Goal: Task Accomplishment & Management: Manage account settings

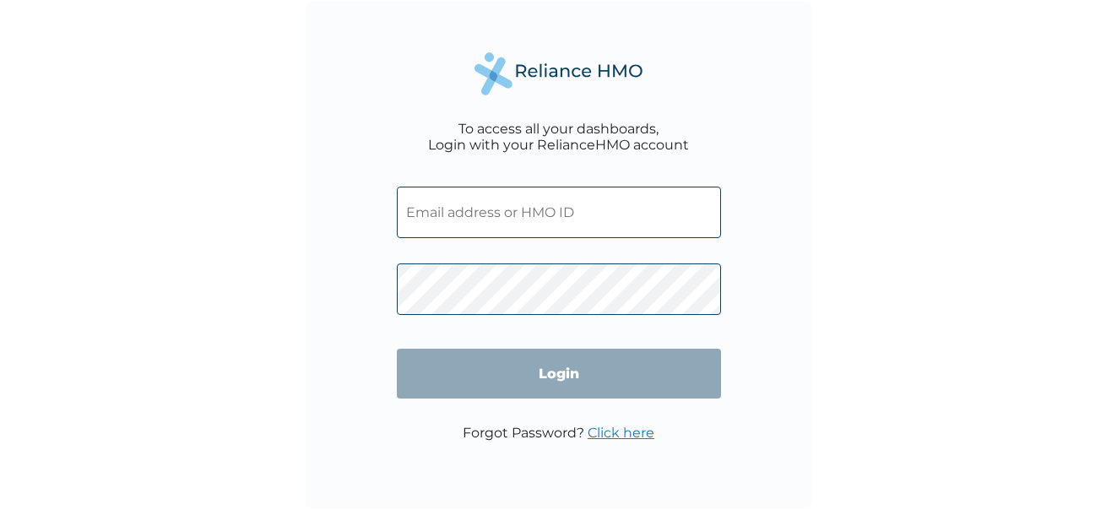
type input "PFM/12120/A"
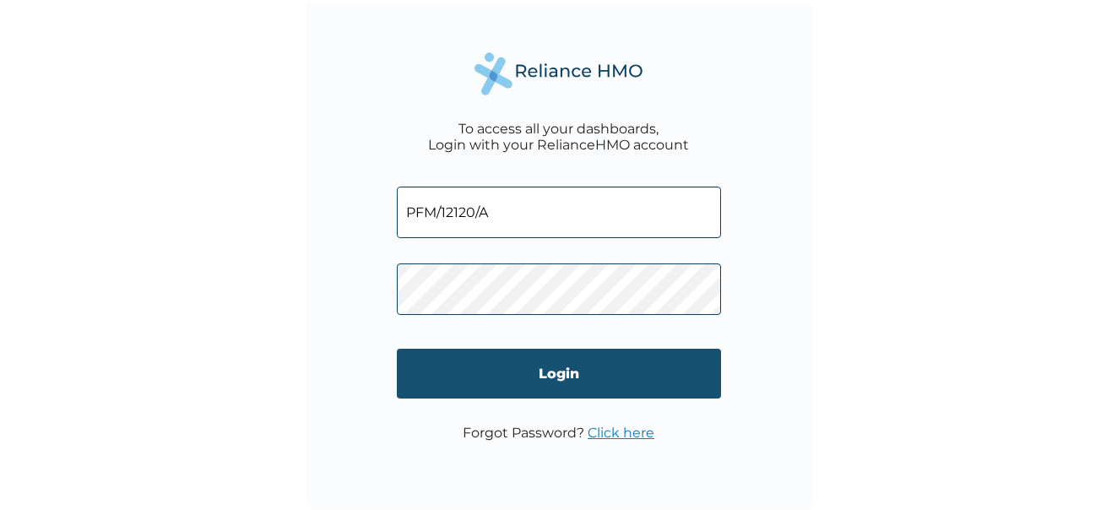
click at [559, 377] on input "Login" at bounding box center [559, 374] width 324 height 50
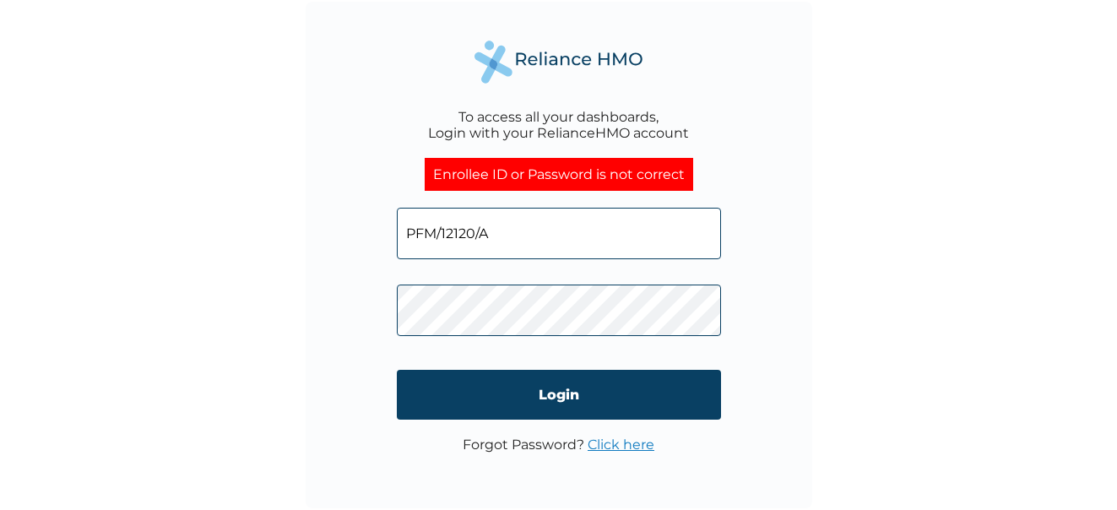
click at [632, 444] on link "Click here" at bounding box center [621, 445] width 67 height 16
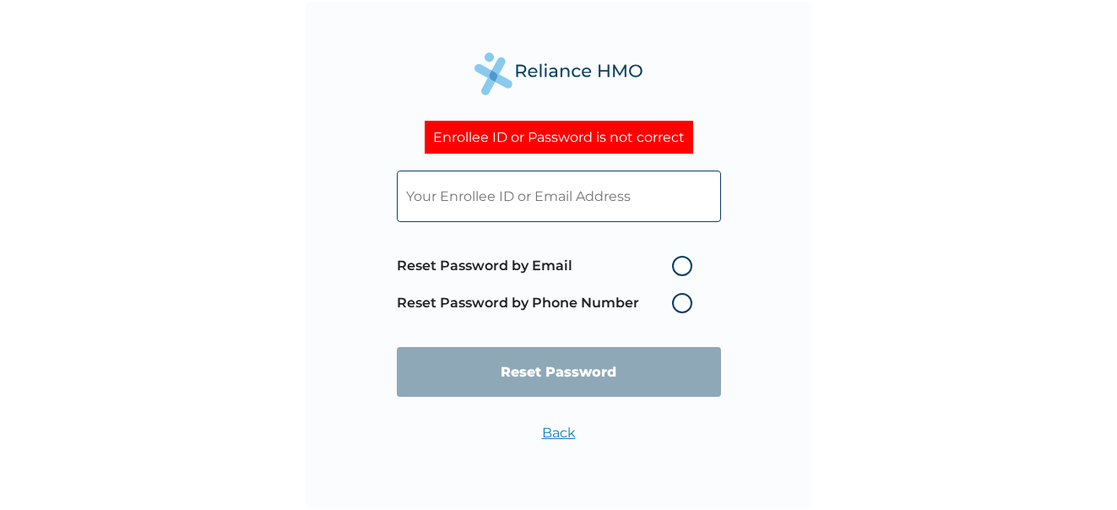
click at [680, 307] on label "Reset Password by Phone Number" at bounding box center [549, 303] width 304 height 20
click at [679, 264] on label "Reset Password by Email" at bounding box center [549, 266] width 304 height 20
click at [675, 264] on input "Reset Password by Email" at bounding box center [661, 265] width 27 height 27
radio input "true"
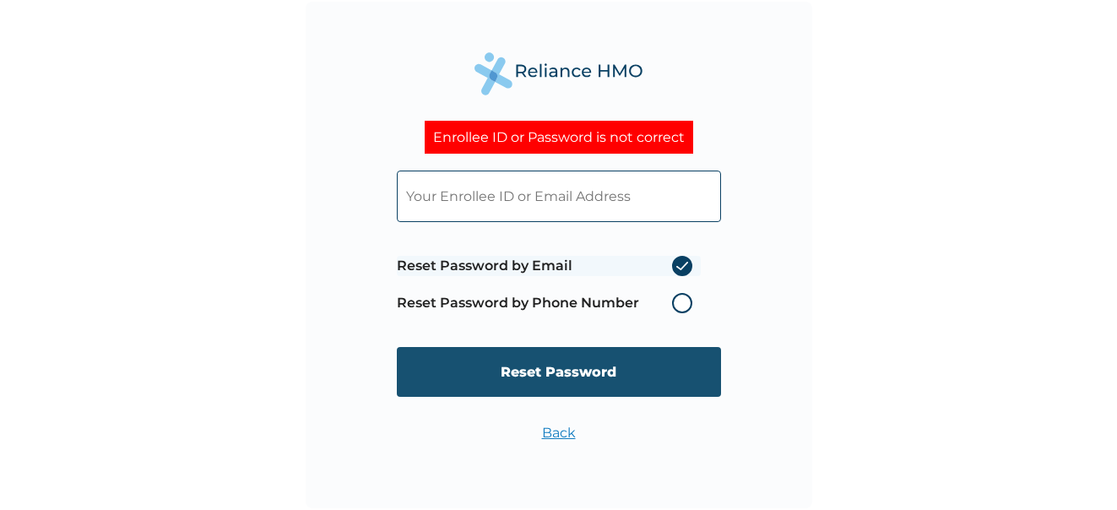
click at [588, 382] on input "Reset Password" at bounding box center [559, 372] width 324 height 50
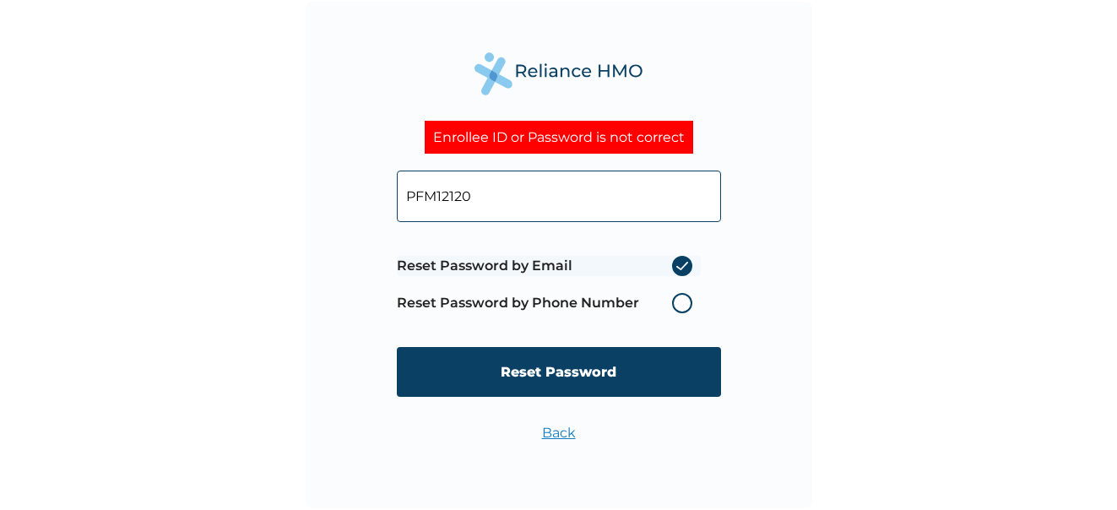
type input "PFM12120"
drag, startPoint x: 682, startPoint y: 303, endPoint x: 682, endPoint y: 312, distance: 9.3
click at [682, 304] on label "Reset Password by Phone Number" at bounding box center [549, 303] width 304 height 20
click at [681, 307] on label "Reset Password by Phone Number" at bounding box center [549, 303] width 304 height 20
drag, startPoint x: 545, startPoint y: 378, endPoint x: 565, endPoint y: 379, distance: 20.3
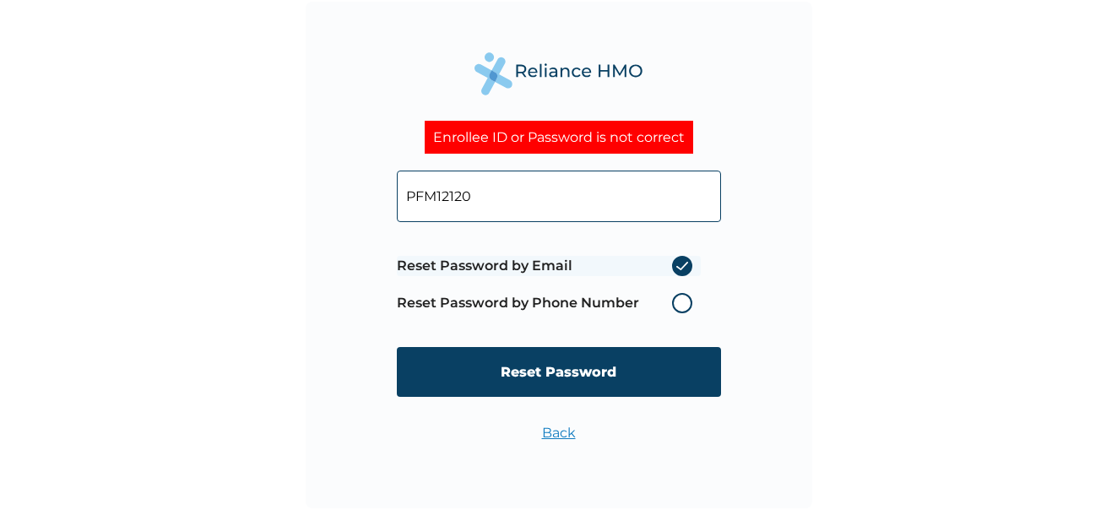
click at [547, 377] on input "Reset Password" at bounding box center [559, 372] width 324 height 50
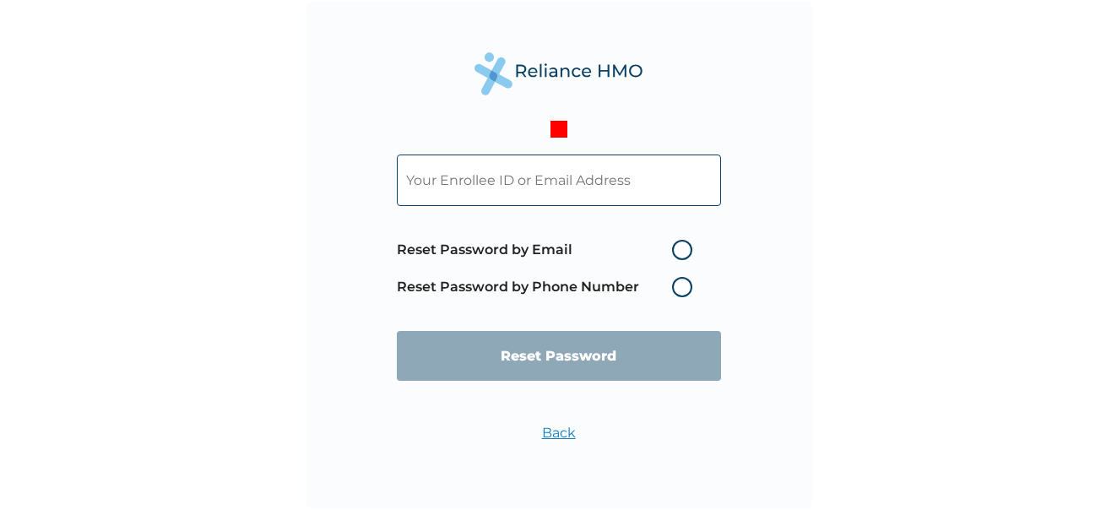
click at [661, 193] on input "text" at bounding box center [559, 181] width 324 height 52
type input "PFM/12120/A"
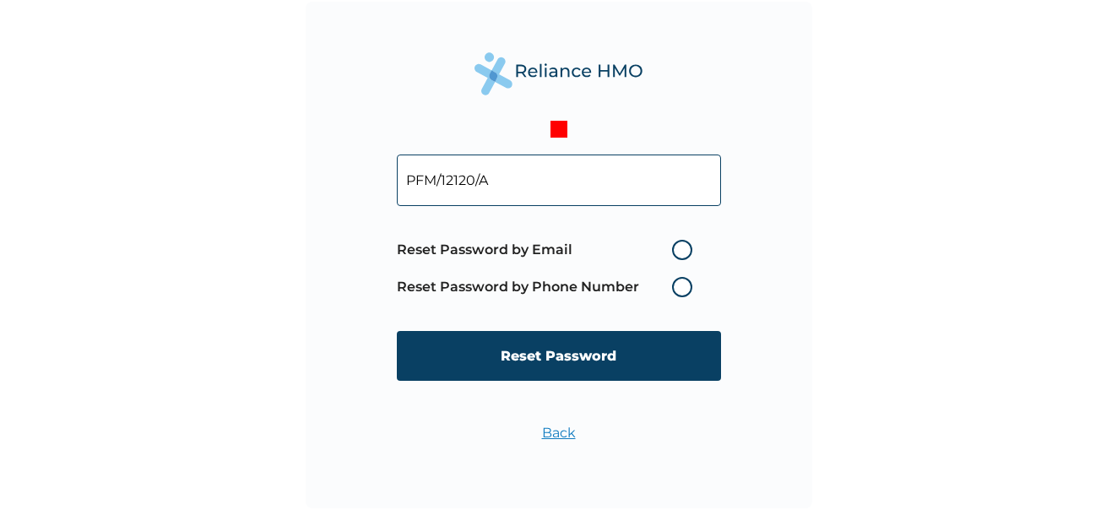
click at [685, 250] on label "Reset Password by Email" at bounding box center [549, 250] width 304 height 20
click at [675, 250] on input "Reset Password by Email" at bounding box center [661, 249] width 27 height 27
radio input "true"
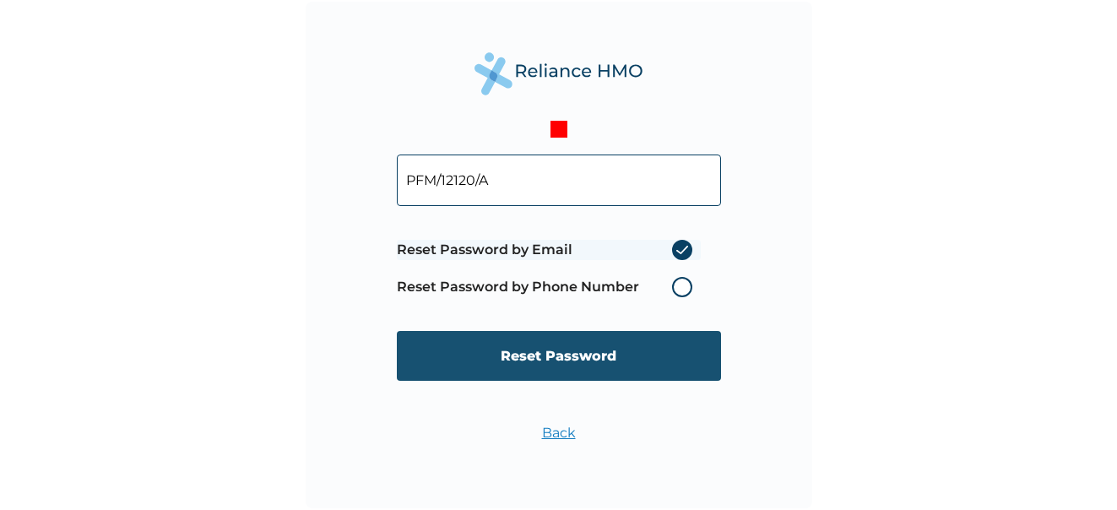
click at [576, 355] on input "Reset Password" at bounding box center [559, 356] width 324 height 50
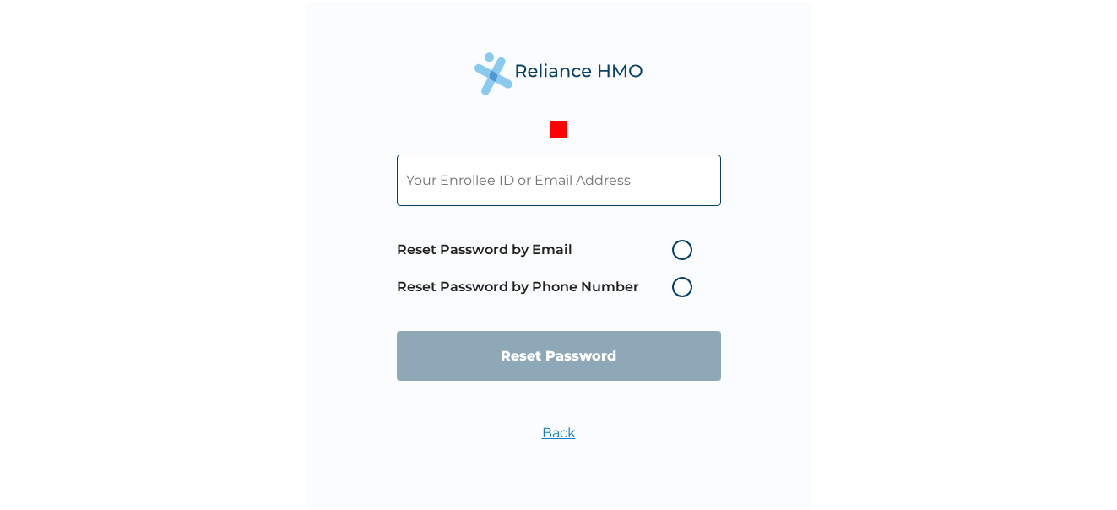
click at [677, 289] on label "Reset Password by Phone Number" at bounding box center [549, 287] width 304 height 20
click at [675, 287] on label "Reset Password by Phone Number" at bounding box center [549, 287] width 304 height 20
click at [635, 189] on input "text" at bounding box center [559, 181] width 324 height 52
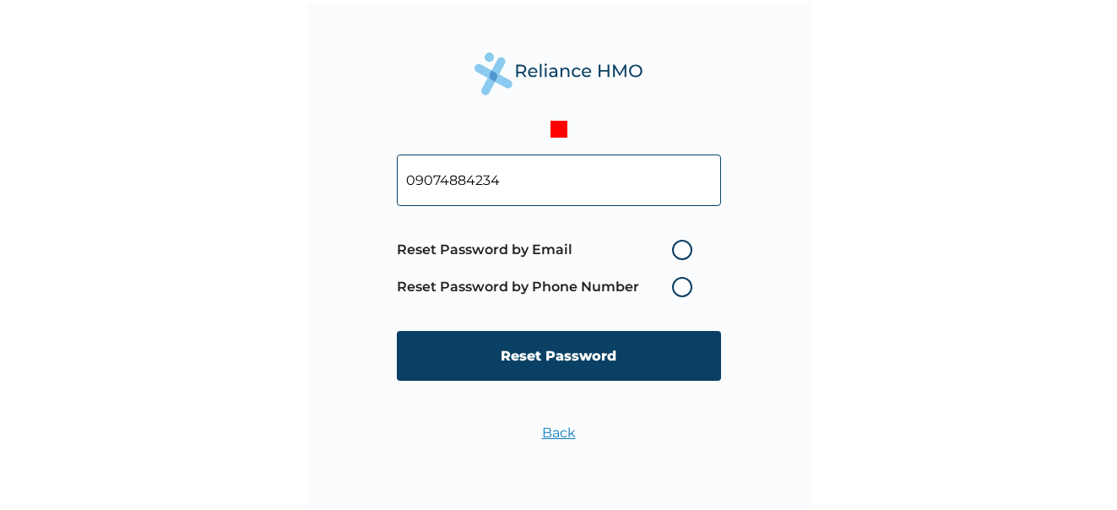
type input "09074884234"
click at [677, 289] on label "Reset Password by Phone Number" at bounding box center [549, 287] width 304 height 20
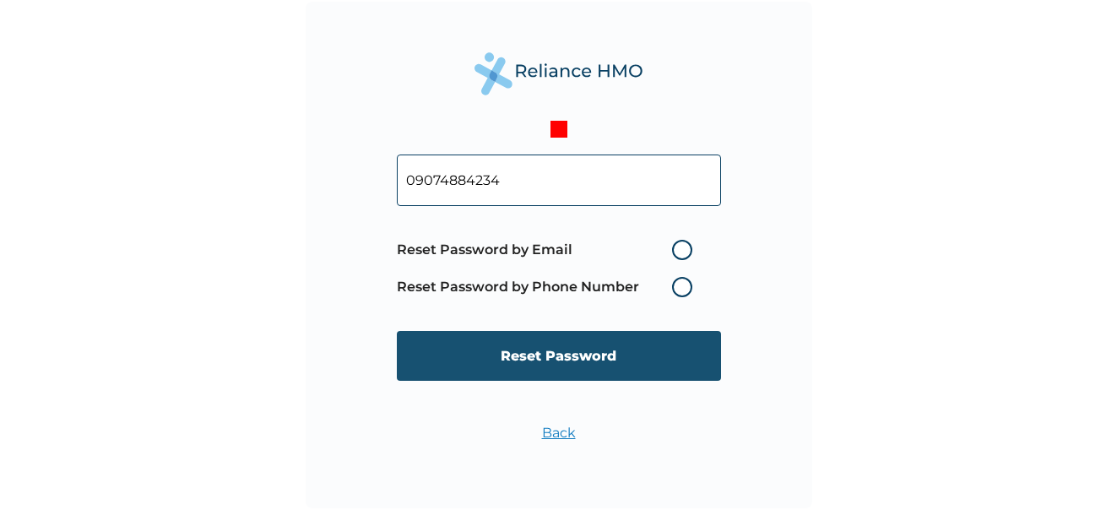
click at [562, 352] on input "Reset Password" at bounding box center [559, 356] width 324 height 50
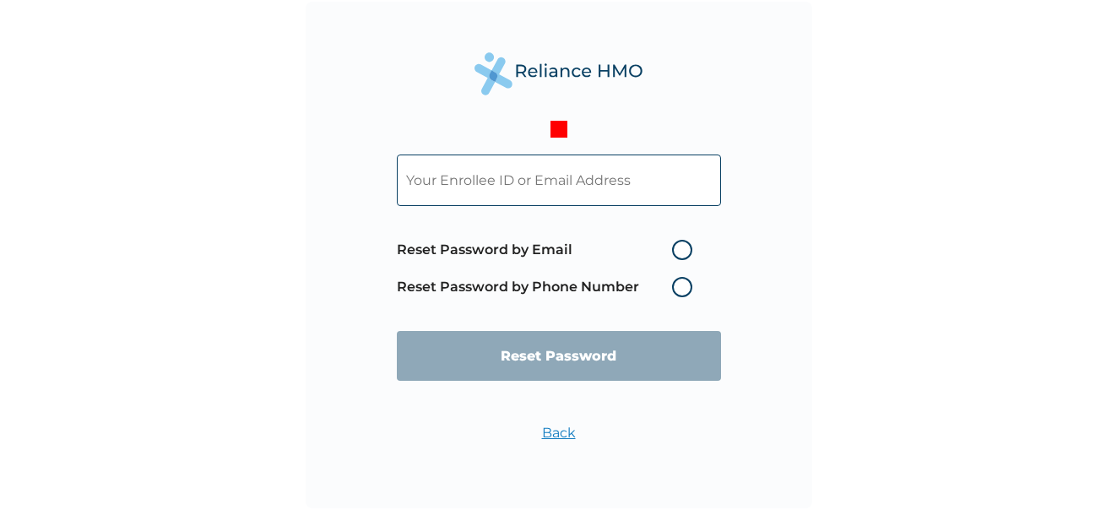
click at [553, 437] on link "Back" at bounding box center [559, 433] width 34 height 16
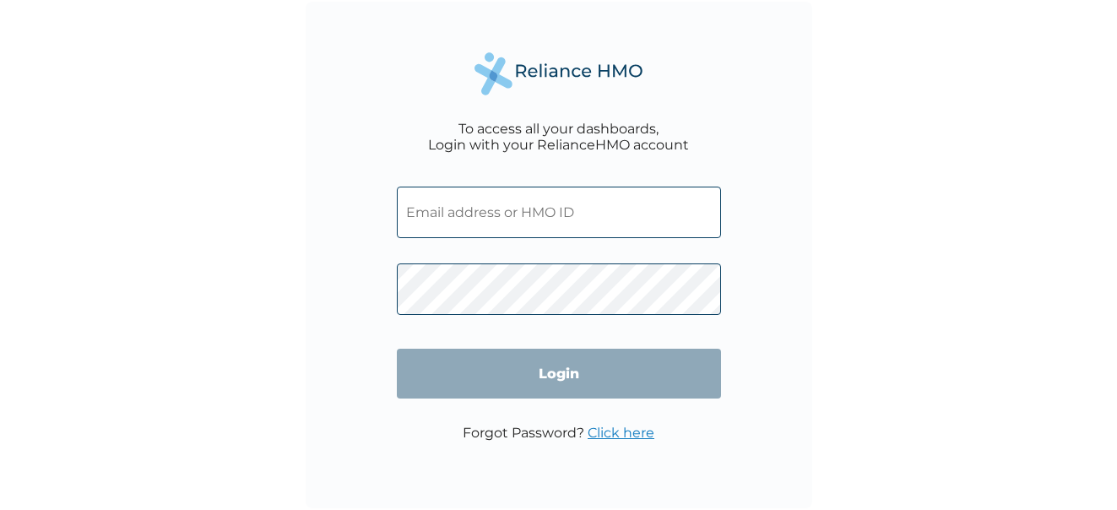
type input "PFM/12120/A"
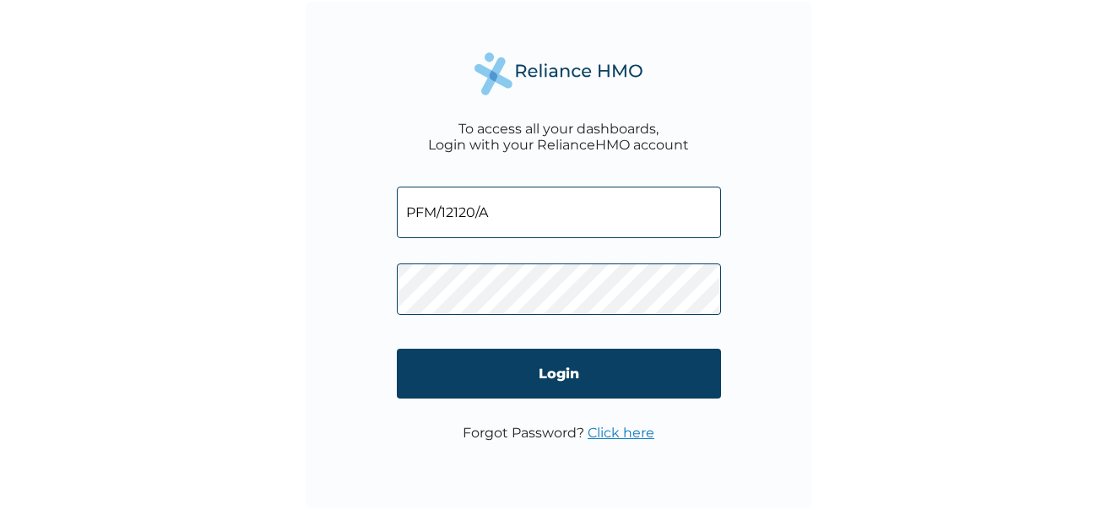
click at [599, 432] on link "Click here" at bounding box center [621, 433] width 67 height 16
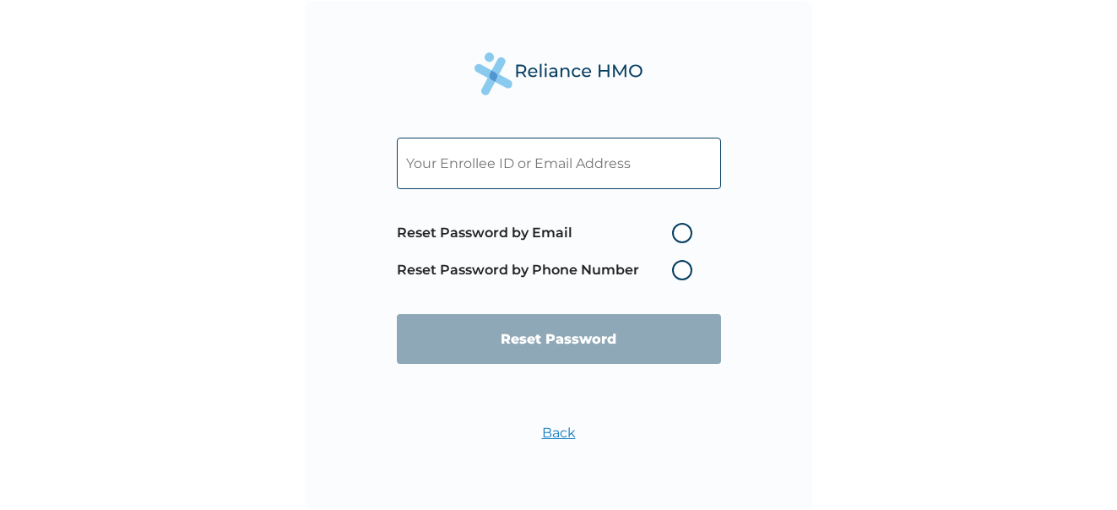
click at [551, 427] on link "Back" at bounding box center [559, 433] width 34 height 16
